Goal: Information Seeking & Learning: Check status

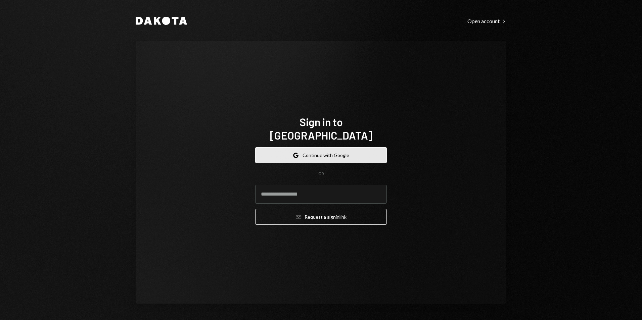
click at [332, 154] on button "Google Continue with Google" at bounding box center [321, 155] width 132 height 16
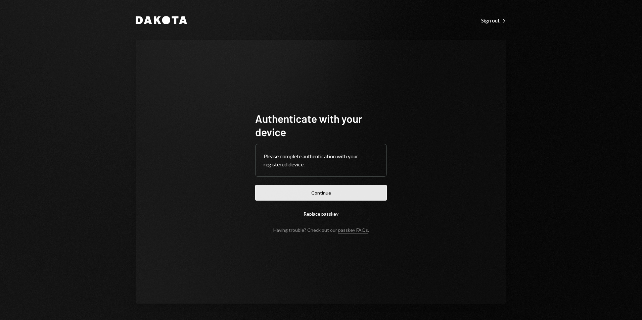
click at [339, 190] on button "Continue" at bounding box center [321, 193] width 132 height 16
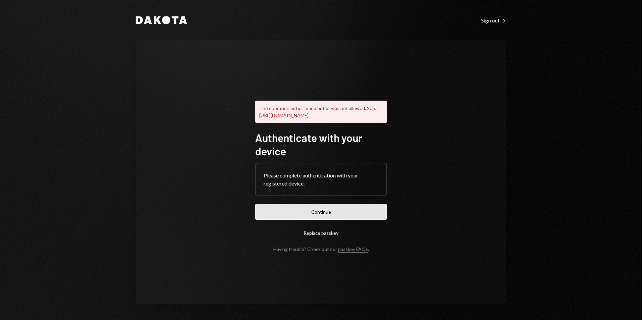
click at [321, 216] on button "Continue" at bounding box center [321, 212] width 132 height 16
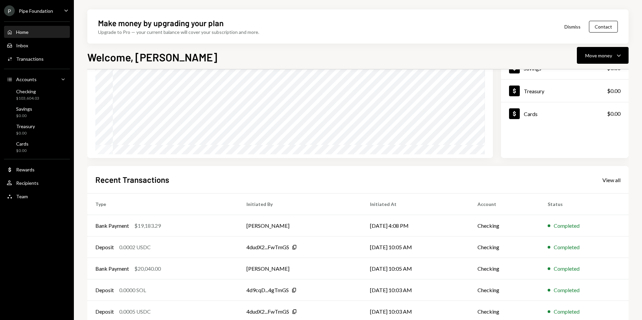
scroll to position [85, 0]
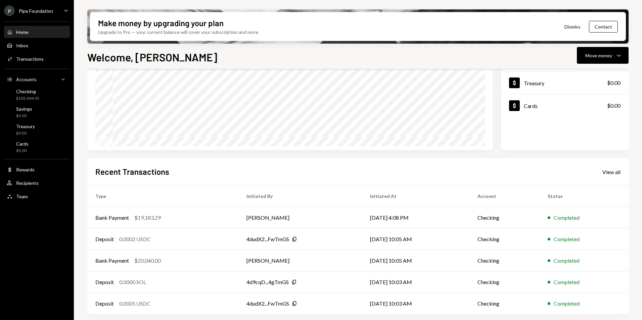
click at [40, 13] on div "Pipe Foundation" at bounding box center [36, 11] width 34 height 6
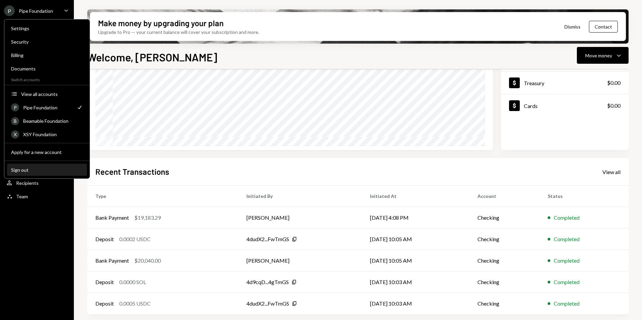
click at [52, 167] on div "Sign out" at bounding box center [47, 170] width 72 height 6
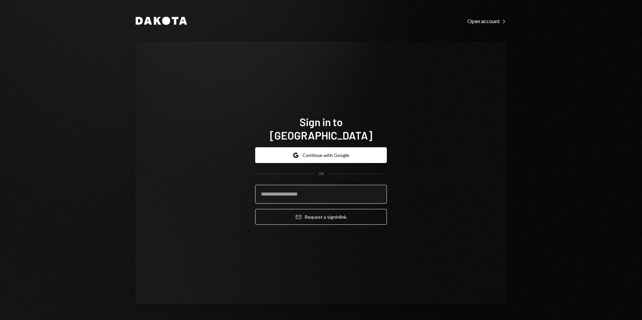
click at [308, 185] on input "email" at bounding box center [321, 194] width 132 height 19
paste input "**********"
type input "**********"
click at [255, 209] on button "Email Request a sign in link" at bounding box center [321, 217] width 132 height 16
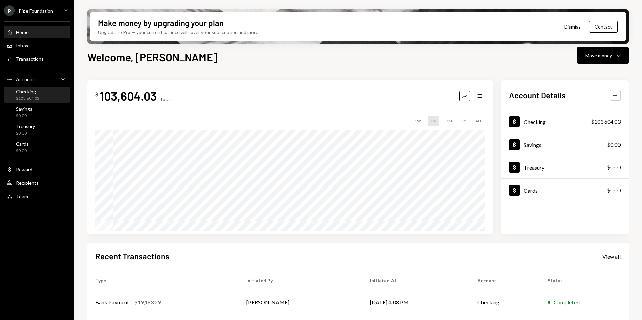
click at [37, 97] on div "$103,604.03" at bounding box center [27, 99] width 23 height 6
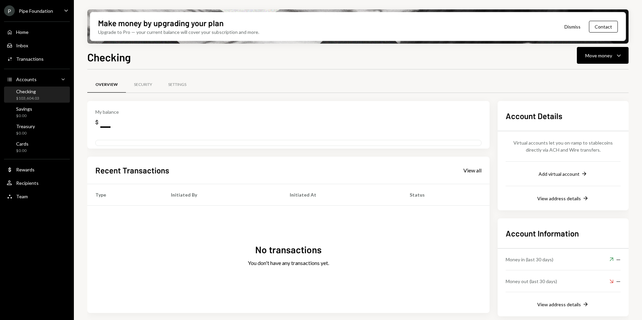
click at [36, 92] on div "Checking" at bounding box center [27, 92] width 23 height 6
